Goal: Contribute content: Add original content to the website for others to see

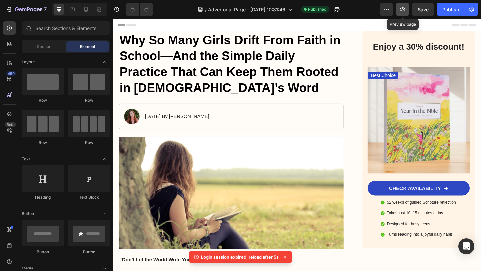
click at [400, 9] on icon "button" at bounding box center [402, 9] width 7 height 7
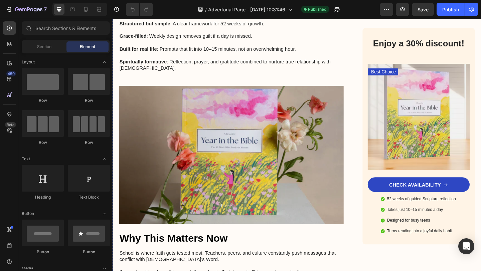
scroll to position [1057, 0]
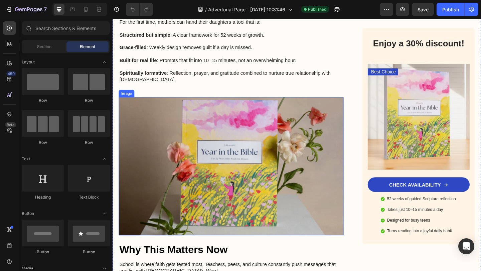
click at [176, 131] on img at bounding box center [241, 179] width 244 height 150
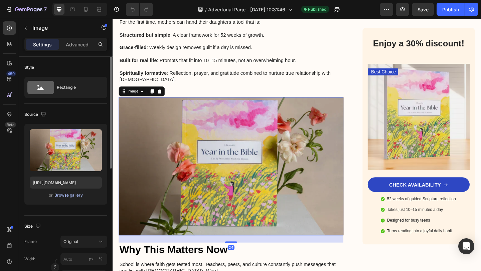
click at [60, 196] on div "Browse gallery" at bounding box center [68, 195] width 28 height 6
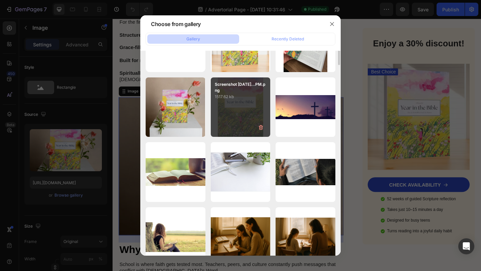
scroll to position [0, 0]
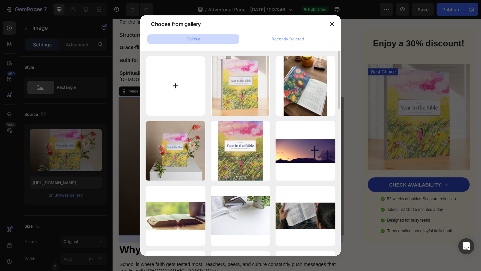
click at [182, 75] on input "file" at bounding box center [176, 86] width 60 height 60
type input "C:\fakepath\Screenshot [DATE] 4.53.10 PM.png"
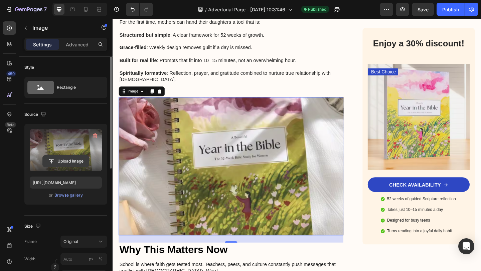
click at [64, 159] on input "file" at bounding box center [66, 161] width 46 height 11
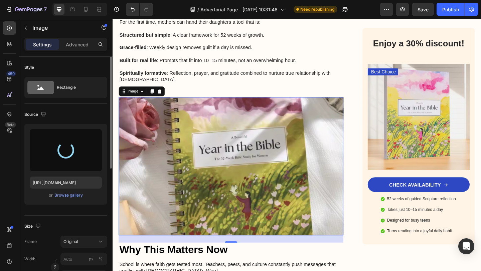
type input "[URL][DOMAIN_NAME]"
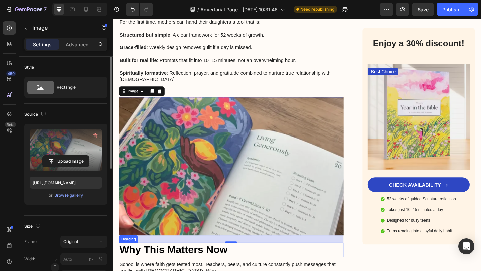
click at [250, 262] on h2 "Why This Matters Now" at bounding box center [241, 270] width 244 height 16
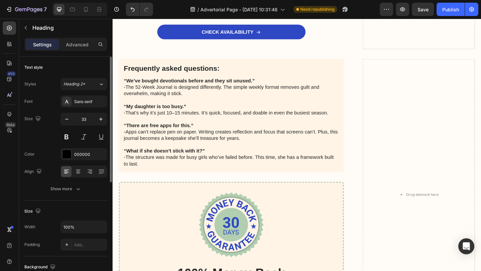
scroll to position [1836, 0]
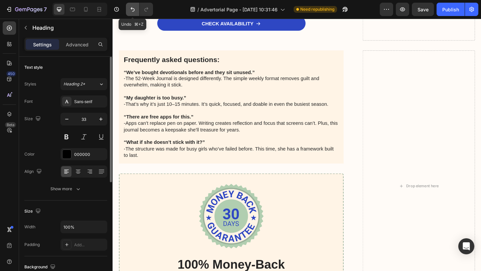
click at [134, 7] on icon "Undo/Redo" at bounding box center [132, 9] width 7 height 7
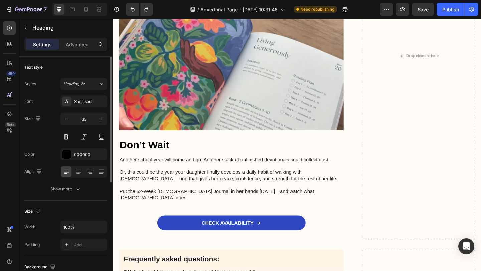
scroll to position [1678, 0]
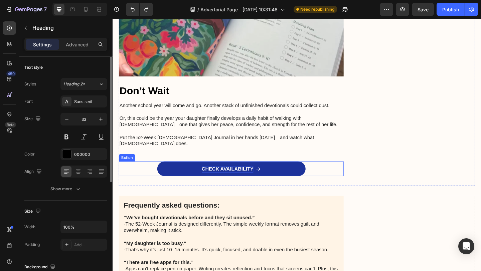
click at [223, 179] on p "CHECK AVAILABILITY" at bounding box center [237, 182] width 56 height 7
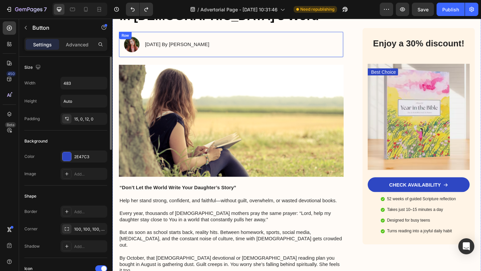
scroll to position [0, 0]
